Goal: Task Accomplishment & Management: Use online tool/utility

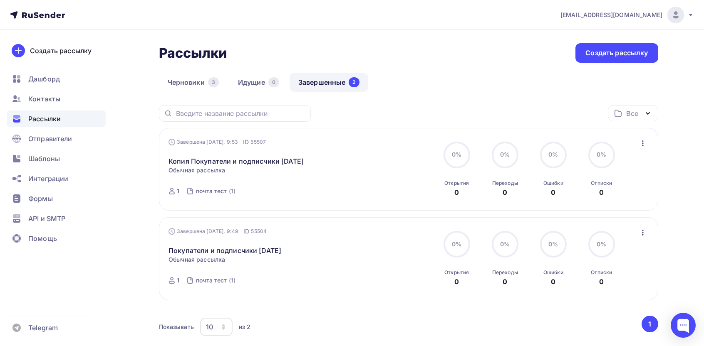
click at [644, 145] on icon "button" at bounding box center [642, 143] width 10 height 10
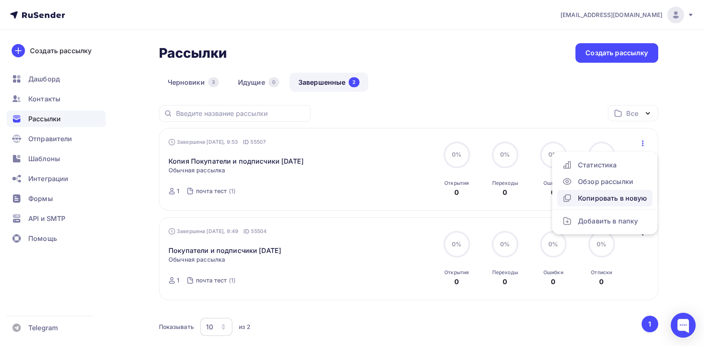
click at [575, 195] on div "Копировать в новую" at bounding box center [604, 198] width 85 height 10
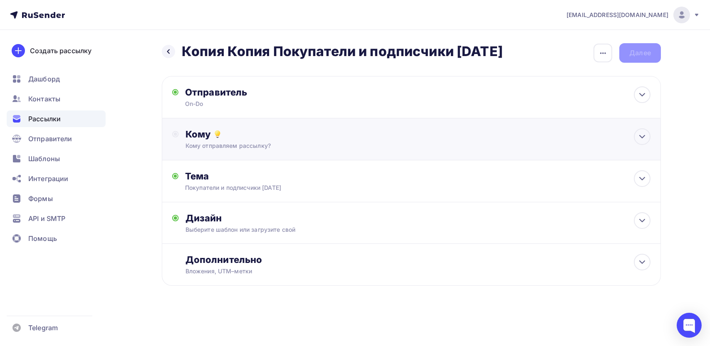
click at [249, 136] on div "Кому" at bounding box center [417, 134] width 465 height 12
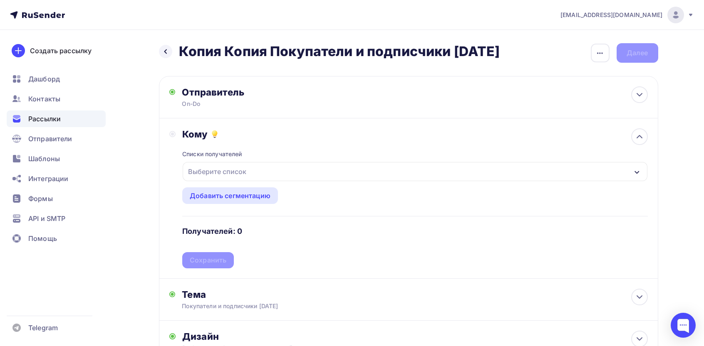
click at [215, 179] on div "Выберите список" at bounding box center [217, 171] width 65 height 15
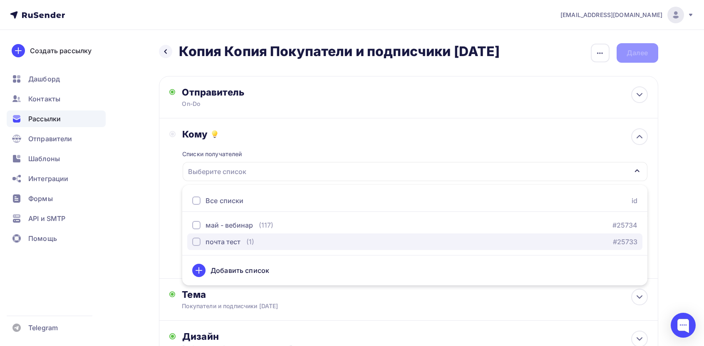
click at [236, 242] on div "почта тест" at bounding box center [222, 242] width 35 height 10
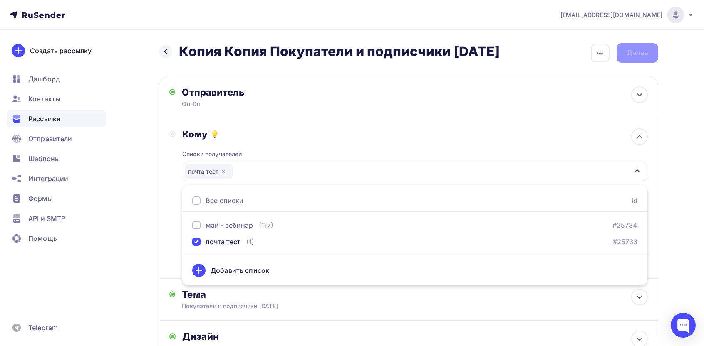
click at [114, 209] on div "Назад Копия Копия Покупатели и подписчики [DATE] Копия Копия Покупатели и подпи…" at bounding box center [351, 244] width 681 height 428
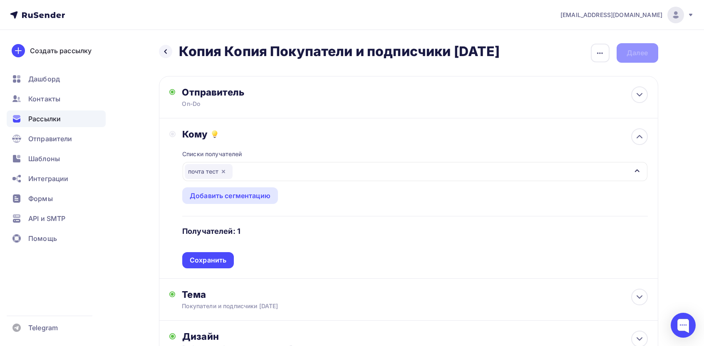
click at [200, 262] on div "Сохранить" at bounding box center [208, 261] width 37 height 10
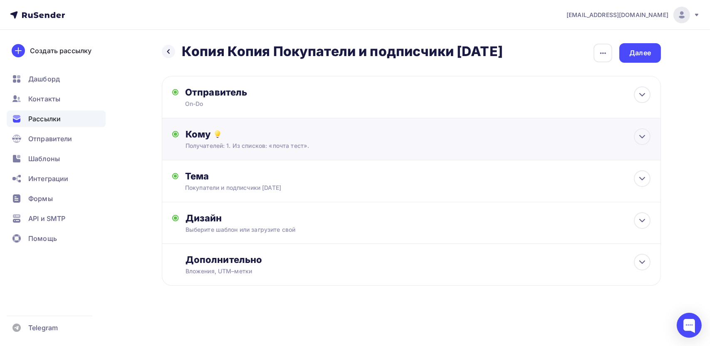
click at [244, 151] on div "Кому Получателей: 1. Из списков: «почта тест». Списки получателей почта тест Вс…" at bounding box center [411, 139] width 499 height 42
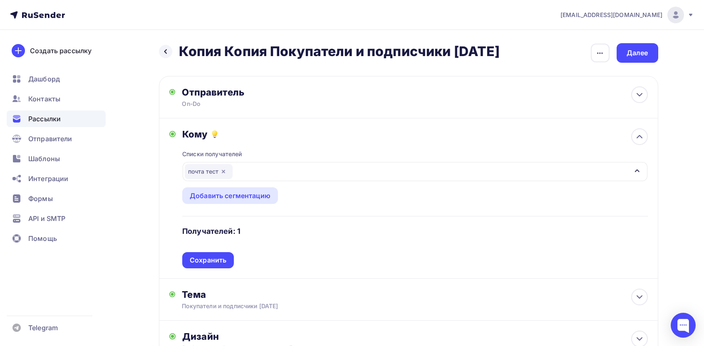
click at [222, 163] on div "почта тест" at bounding box center [415, 171] width 464 height 19
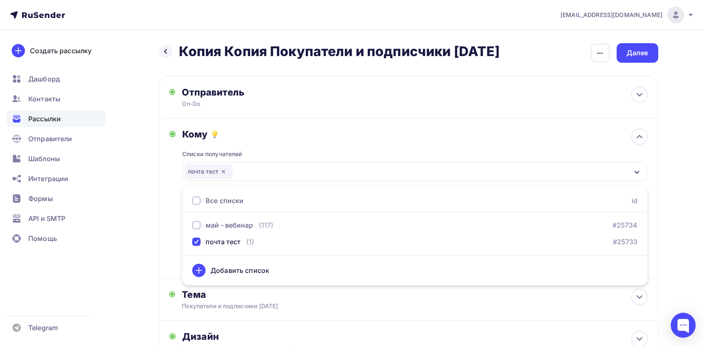
click at [226, 206] on div "Все списки" at bounding box center [224, 201] width 38 height 10
click at [504, 87] on div "Отправитель On-Do Email * Выберите отправителя [EMAIL_ADDRESS][DOMAIN_NAME] Доб…" at bounding box center [408, 97] width 499 height 42
type input "On-Do"
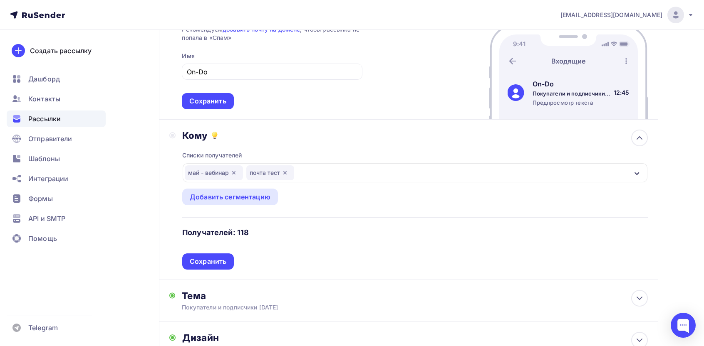
drag, startPoint x: 209, startPoint y: 269, endPoint x: 214, endPoint y: 264, distance: 6.8
click at [209, 268] on div "Сохранить" at bounding box center [208, 262] width 52 height 16
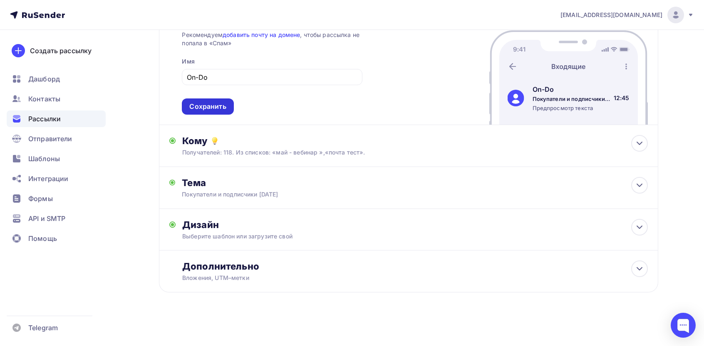
click at [202, 109] on div "Сохранить" at bounding box center [207, 107] width 37 height 10
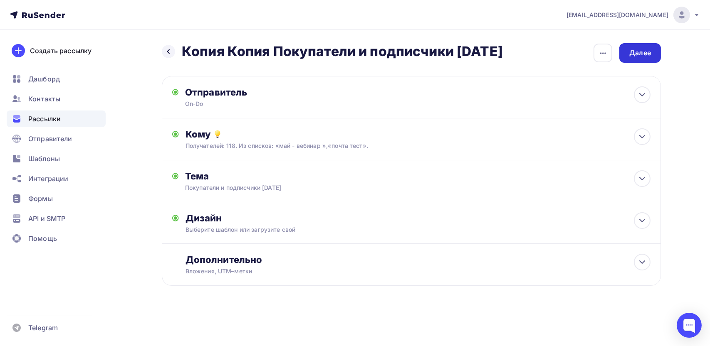
click at [641, 52] on div "Далее" at bounding box center [640, 53] width 22 height 10
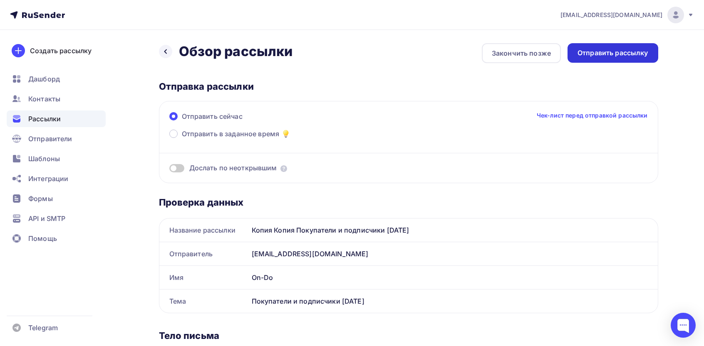
click at [605, 51] on div "Отправить рассылку" at bounding box center [612, 53] width 71 height 10
